Goal: Information Seeking & Learning: Find specific fact

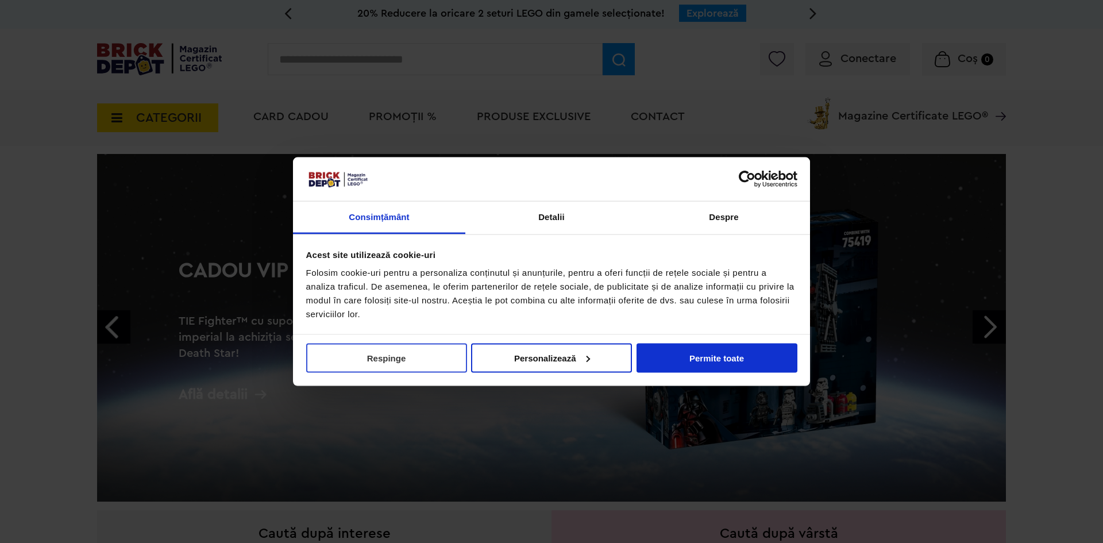
click at [400, 357] on button "Respinge" at bounding box center [386, 357] width 161 height 29
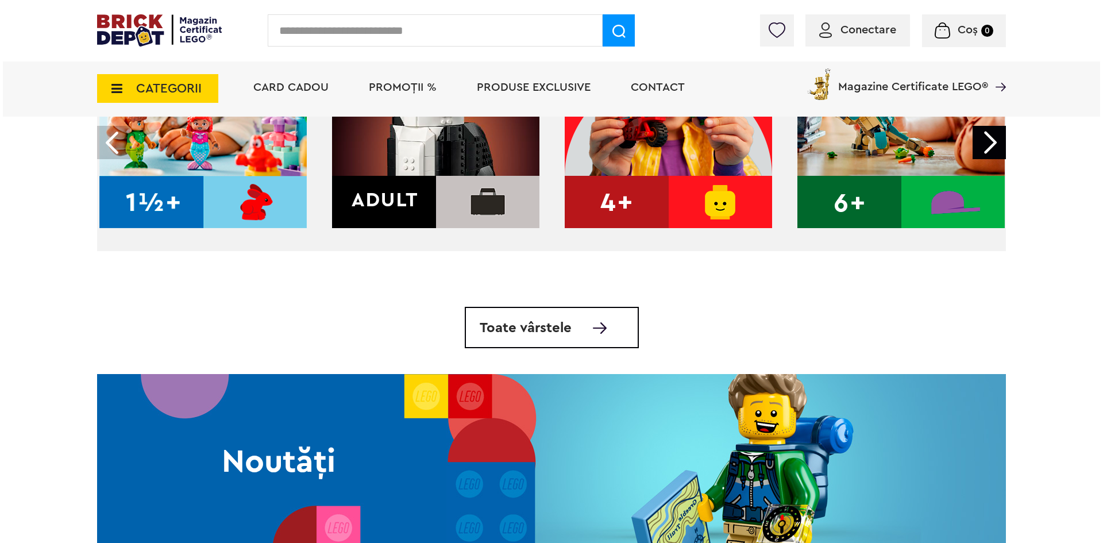
scroll to position [460, 0]
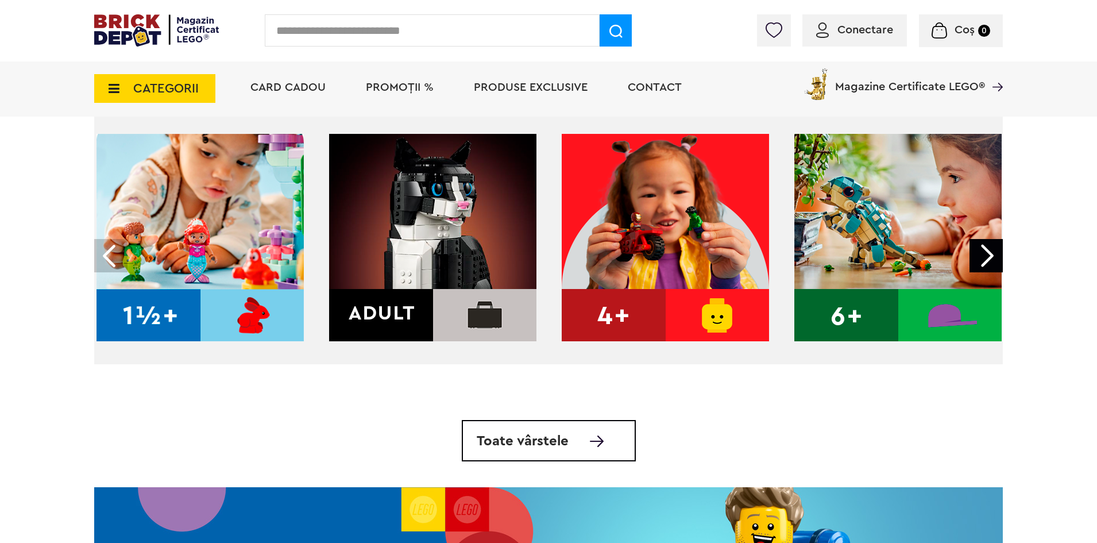
click at [412, 38] on input "text" at bounding box center [432, 30] width 335 height 32
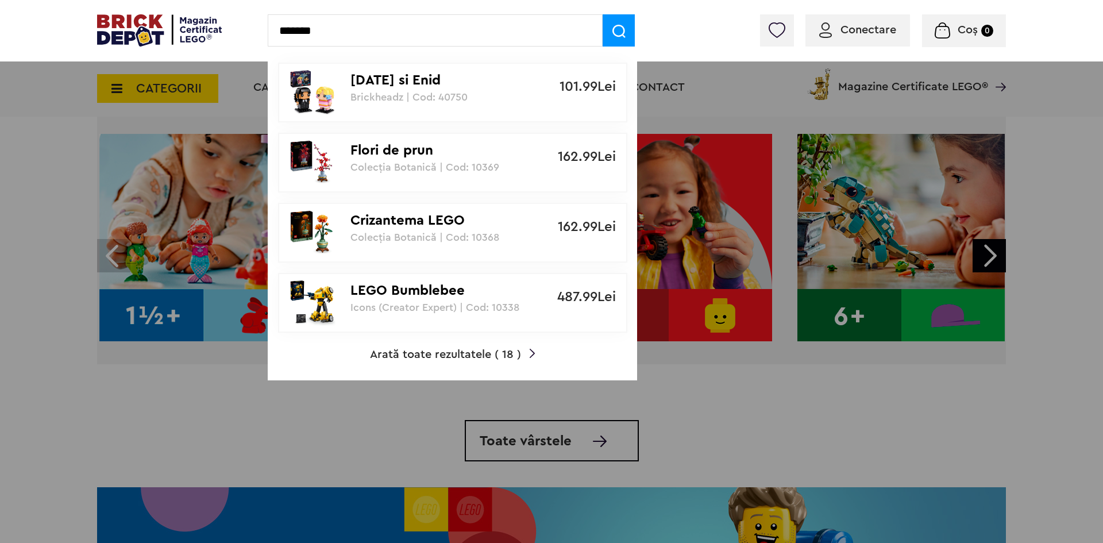
type input "*******"
click at [191, 402] on div at bounding box center [551, 271] width 1103 height 543
click at [167, 84] on div at bounding box center [551, 271] width 1103 height 543
click at [149, 78] on div at bounding box center [551, 271] width 1103 height 543
click at [137, 84] on div at bounding box center [551, 271] width 1103 height 543
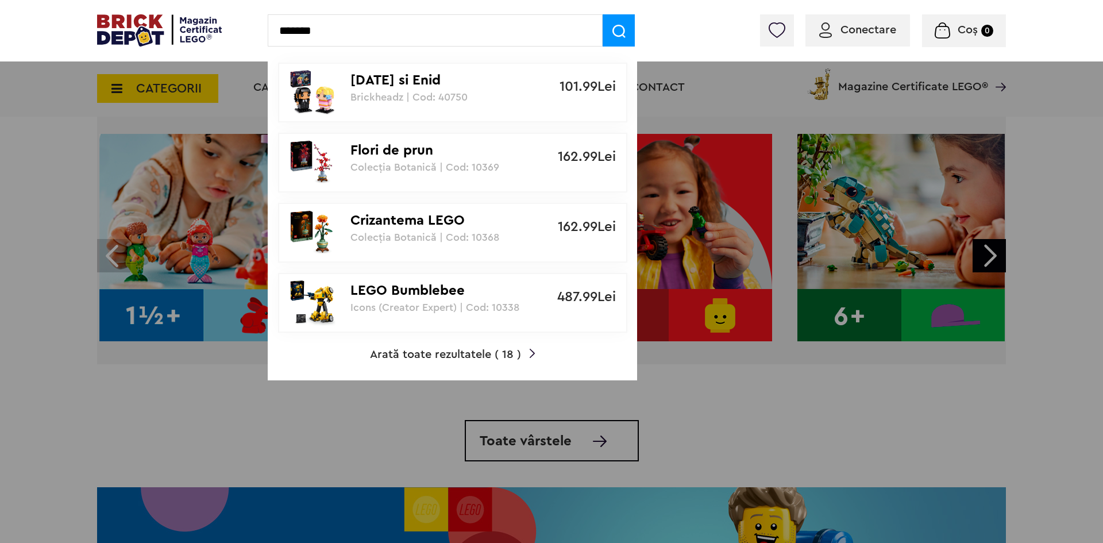
click at [627, 43] on span at bounding box center [619, 30] width 32 height 32
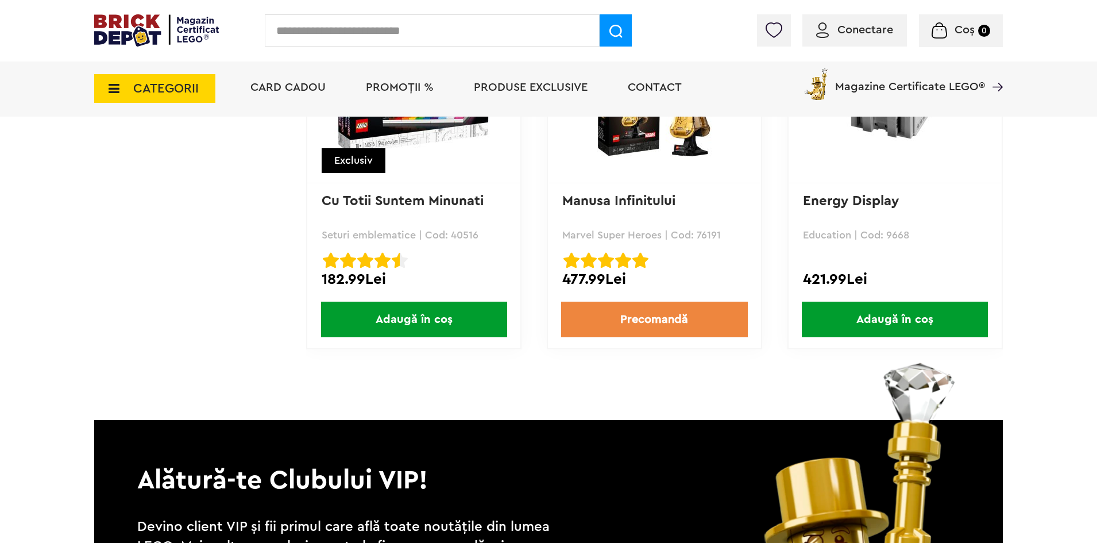
scroll to position [2241, 0]
